Goal: Task Accomplishment & Management: Manage account settings

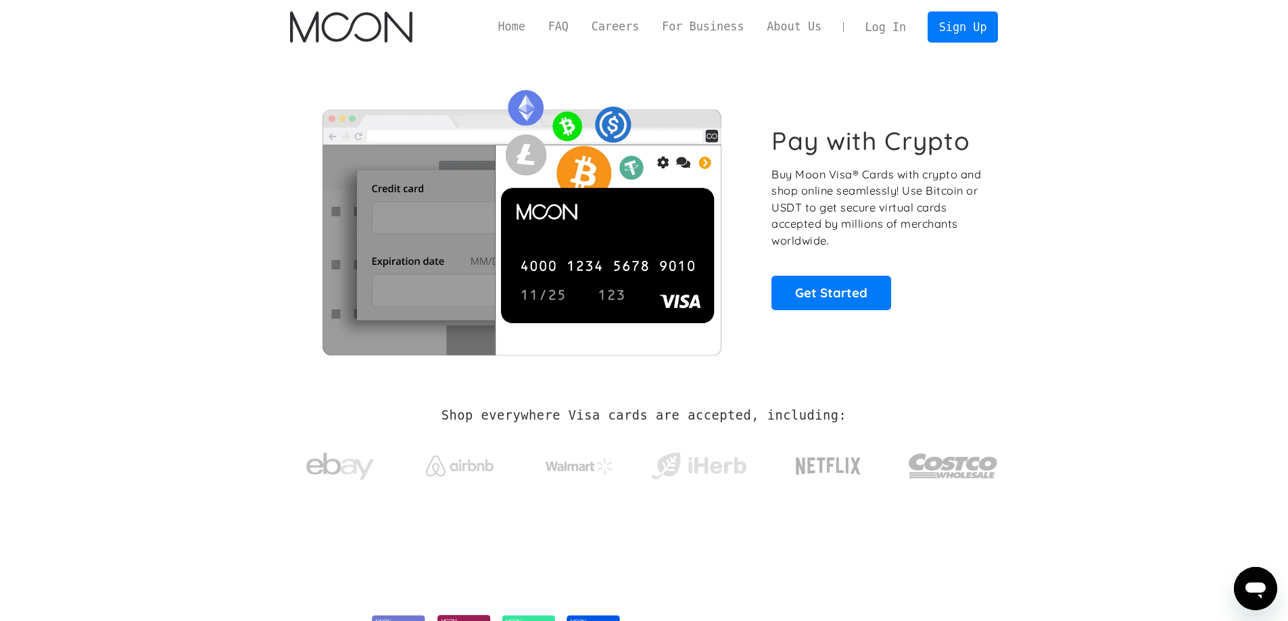
click at [887, 29] on link "Log In" at bounding box center [886, 27] width 64 height 30
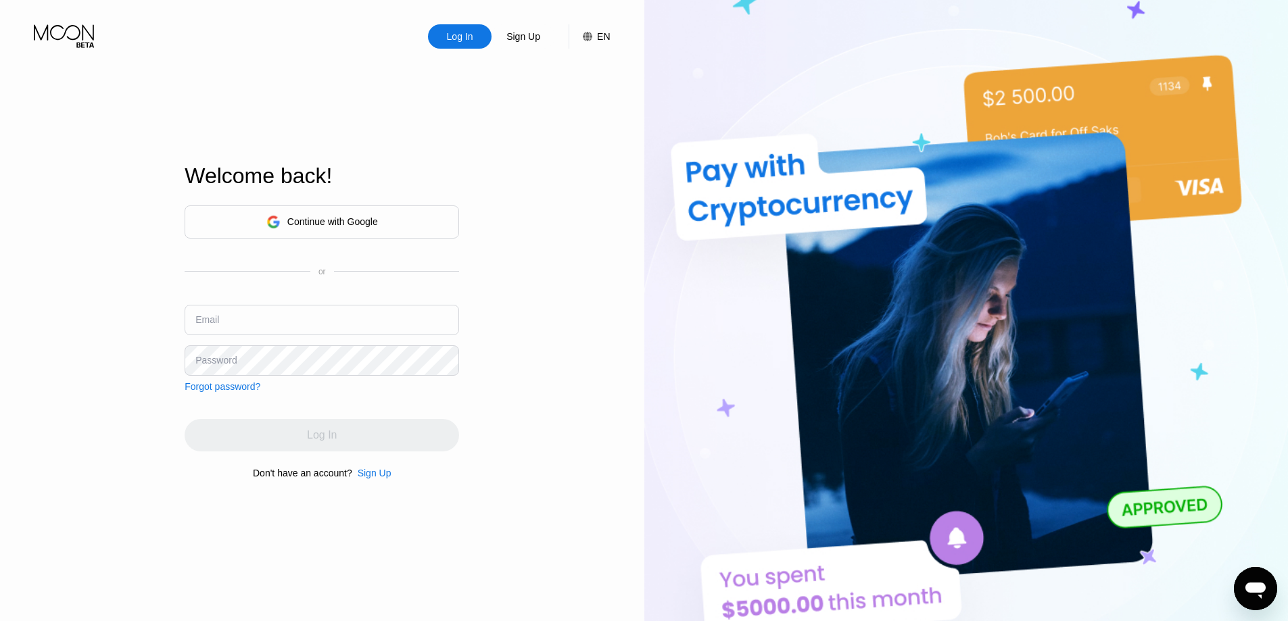
click at [334, 318] on input "text" at bounding box center [322, 320] width 274 height 30
type input "cboy406825@gmail.com"
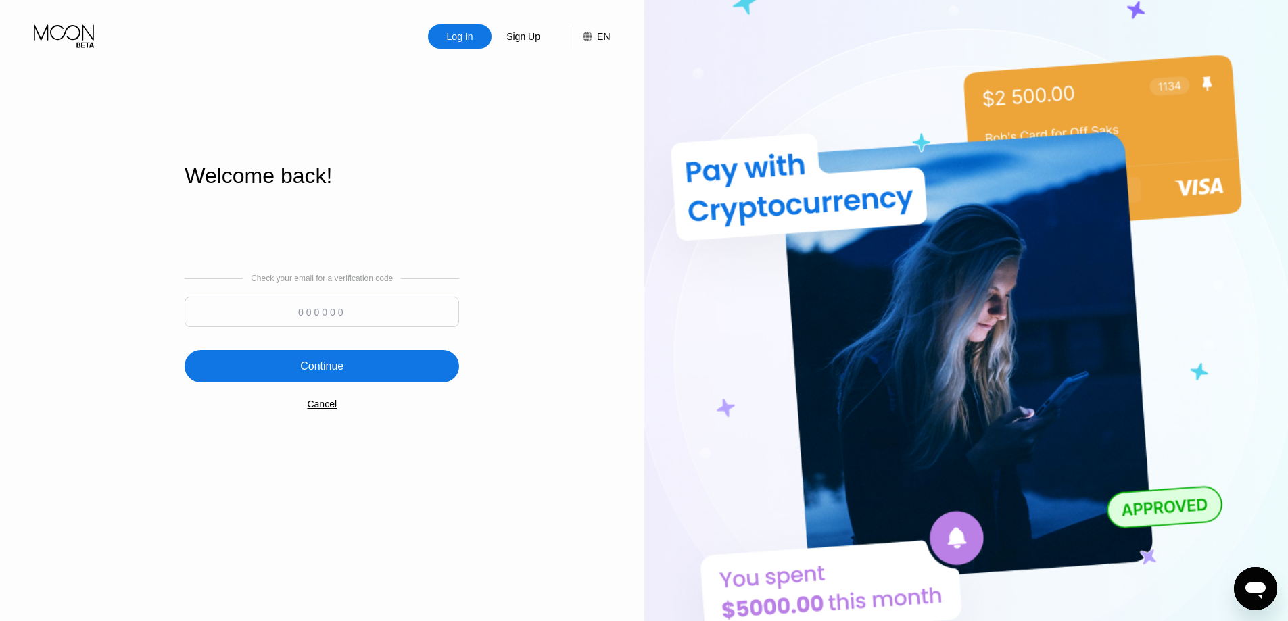
drag, startPoint x: 370, startPoint y: 316, endPoint x: 362, endPoint y: 310, distance: 9.7
click at [368, 315] on input at bounding box center [322, 312] width 274 height 30
type input "735947"
click at [342, 362] on div "Continue" at bounding box center [321, 367] width 43 height 14
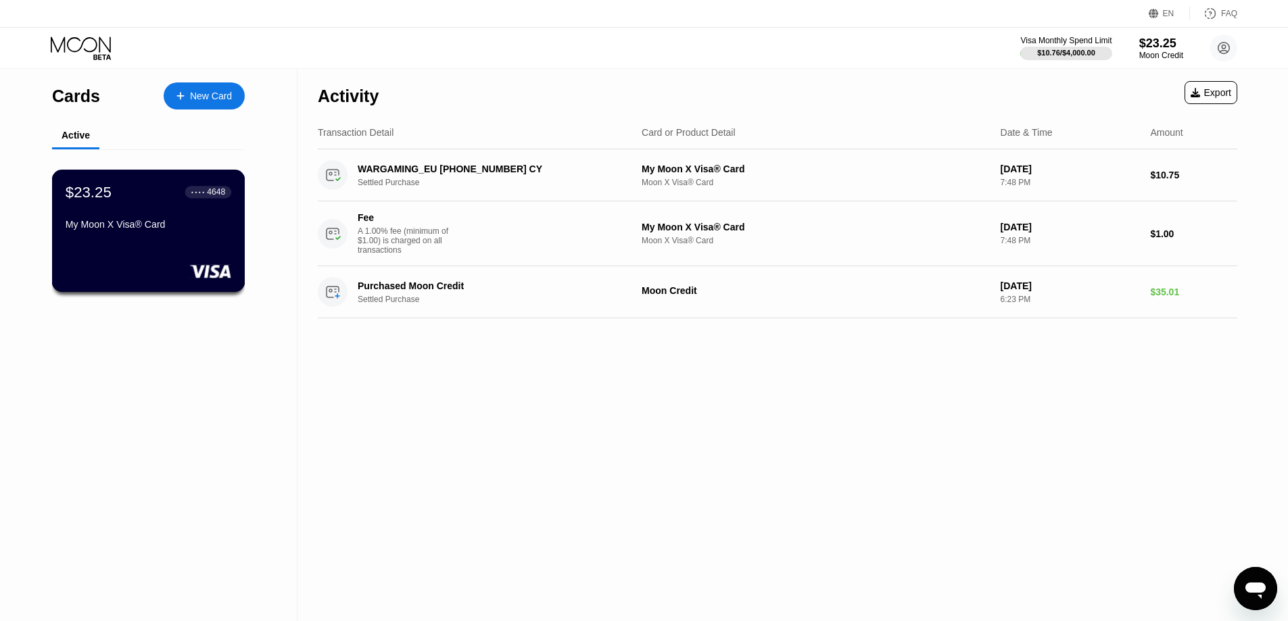
click at [112, 243] on div "$23.25 ● ● ● ● 4648 My Moon X Visa® Card" at bounding box center [148, 231] width 193 height 122
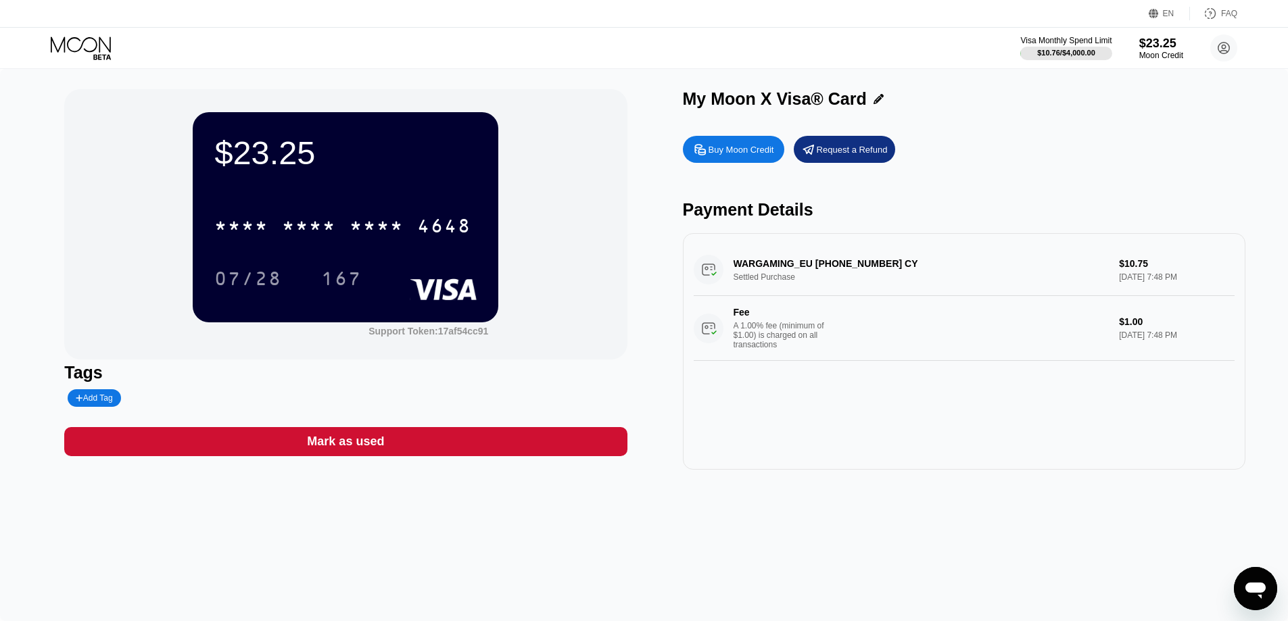
drag, startPoint x: 375, startPoint y: 249, endPoint x: 375, endPoint y: 231, distance: 18.9
click at [375, 249] on div "* * * * * * * * * * * * 4648 07/28 167" at bounding box center [345, 239] width 262 height 80
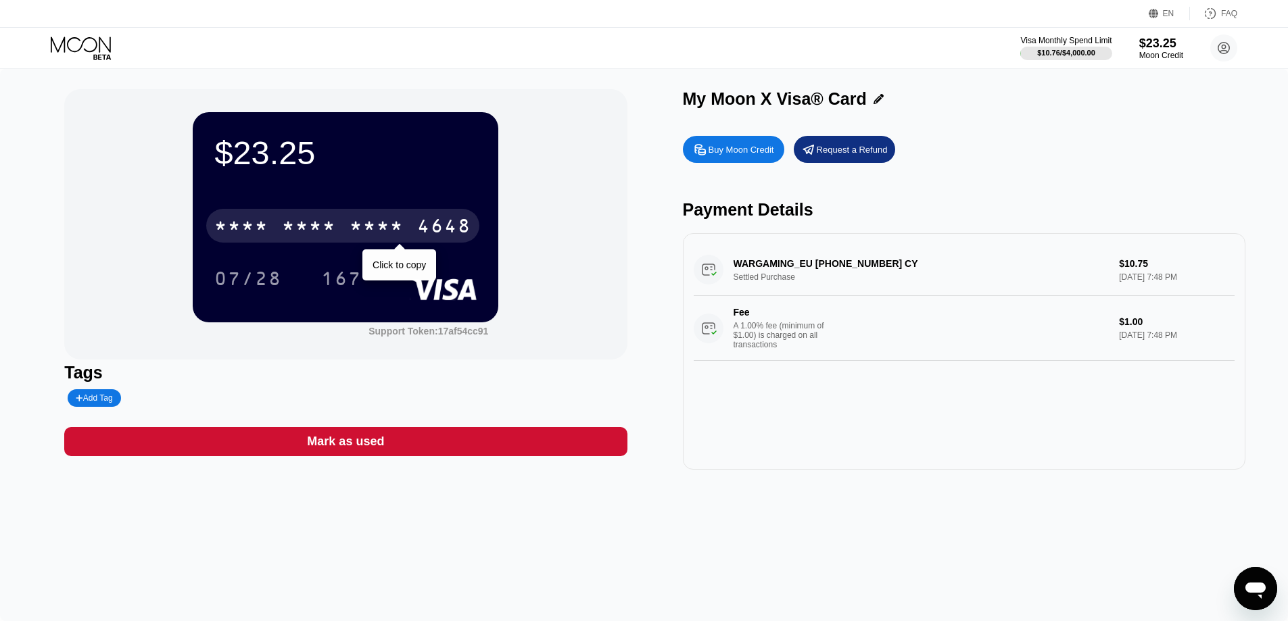
click at [374, 228] on div "* * * *" at bounding box center [376, 228] width 54 height 22
click at [374, 228] on div "2067" at bounding box center [376, 228] width 54 height 22
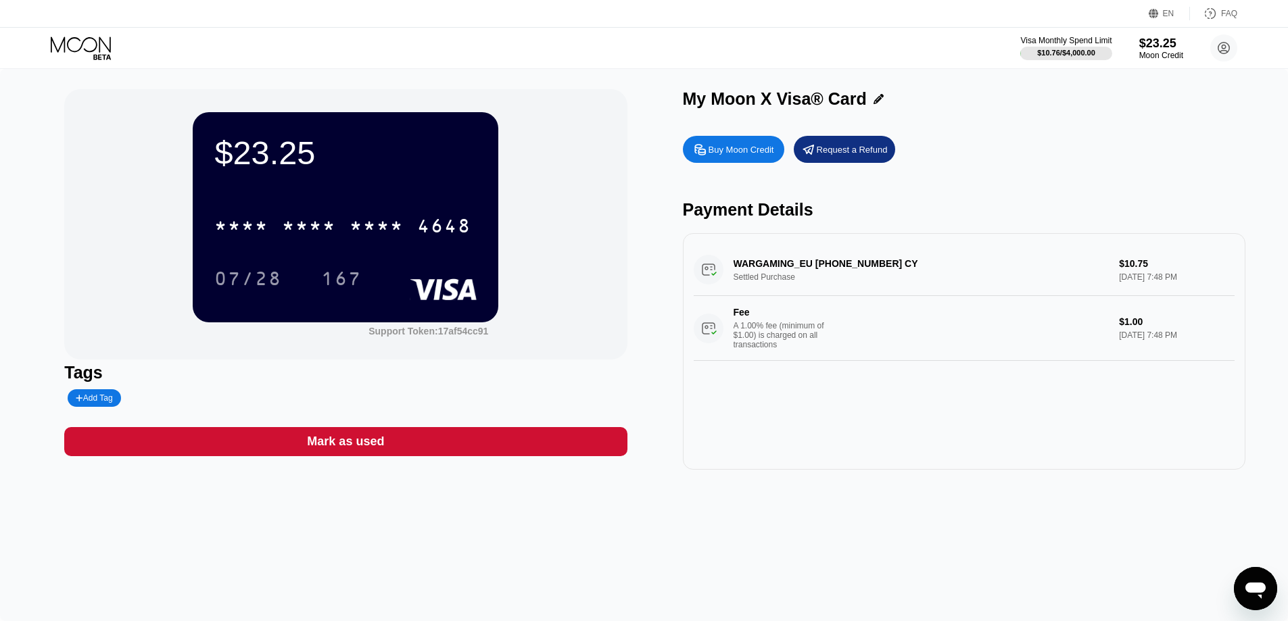
click at [353, 291] on div "167" at bounding box center [341, 279] width 61 height 34
